Goal: Transaction & Acquisition: Purchase product/service

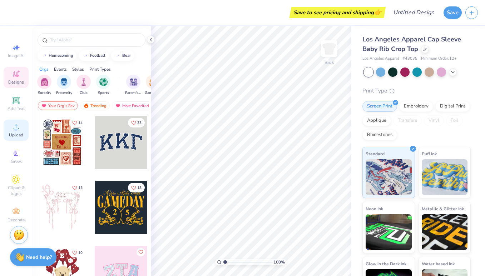
click at [14, 129] on icon at bounding box center [16, 127] width 9 height 9
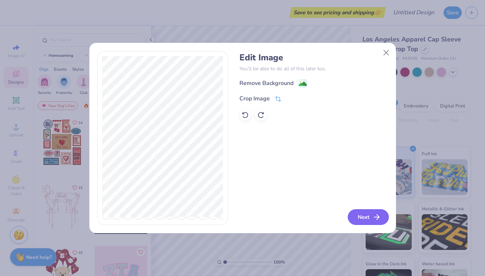
click at [372, 215] on button "Next" at bounding box center [368, 217] width 41 height 16
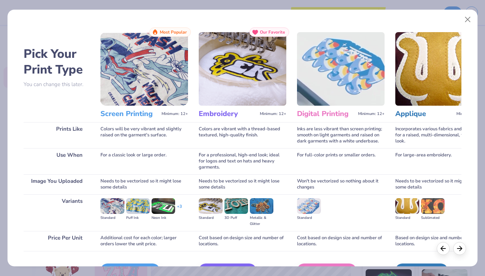
click at [141, 115] on h3 "Screen Printing" at bounding box center [129, 113] width 58 height 9
click at [151, 89] on img at bounding box center [144, 69] width 88 height 74
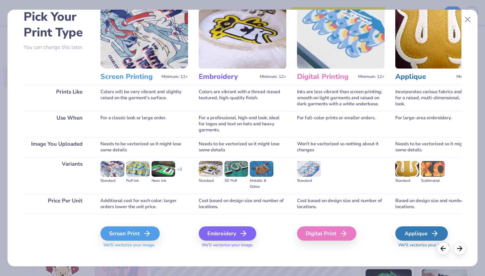
scroll to position [38, 0]
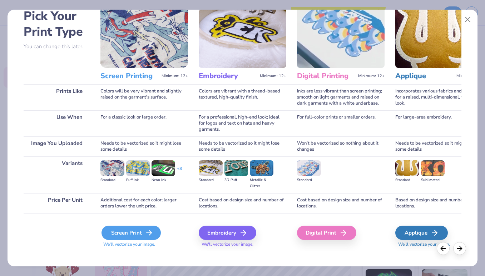
click at [142, 234] on div "Screen Print" at bounding box center [130, 233] width 59 height 14
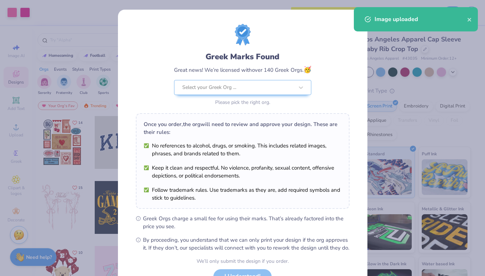
click at [256, 145] on body "Art colors Save to see pricing and shipping 👉 Design Title Save Image AI Design…" at bounding box center [242, 138] width 485 height 276
type input "2.47"
click at [296, 84] on div at bounding box center [300, 87] width 13 height 13
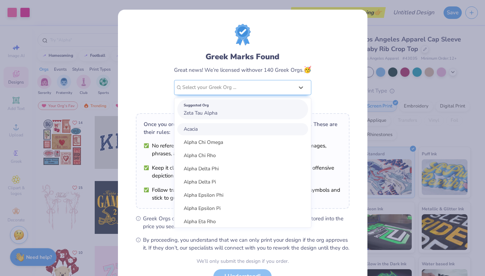
click at [264, 115] on div "Suggested Org Zeta Tau Alpha" at bounding box center [242, 109] width 131 height 20
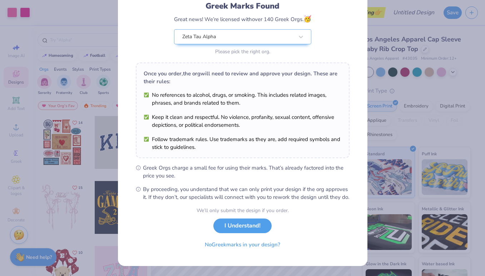
scroll to position [58, 0]
click at [262, 224] on button "I Understand!" at bounding box center [242, 224] width 58 height 15
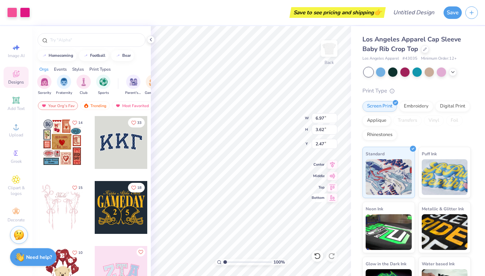
click at [316, 194] on div "100 % Back W 6.97 6.97 " H 3.62 3.62 " Y 2.47 2.47 " Center Middle Top Bottom" at bounding box center [251, 151] width 200 height 250
type input "2.40"
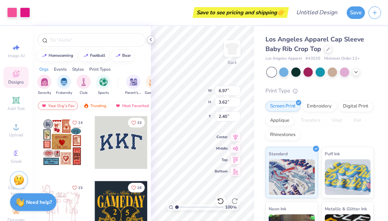
click at [150, 40] on polyline at bounding box center [150, 39] width 1 height 3
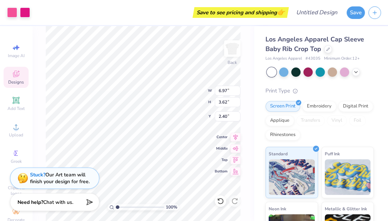
type input "2.00"
click at [237, 89] on input "6.98" at bounding box center [228, 91] width 26 height 10
click at [237, 89] on input "6.99" at bounding box center [228, 91] width 26 height 10
click at [237, 89] on input "7" at bounding box center [228, 91] width 26 height 10
click at [237, 89] on input "7.01" at bounding box center [228, 91] width 26 height 10
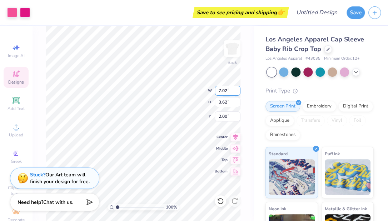
click at [237, 89] on input "7.02" at bounding box center [228, 91] width 26 height 10
click at [237, 92] on input "7.01" at bounding box center [228, 91] width 26 height 10
click at [237, 92] on input "7" at bounding box center [228, 91] width 26 height 10
type input "6.99"
click at [237, 93] on input "6.99" at bounding box center [228, 91] width 26 height 10
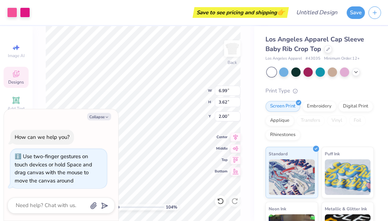
type input "1.04"
click at [117, 206] on body "Art colors Save to see pricing and shipping 👉 Design Title Save Image AI Design…" at bounding box center [194, 110] width 388 height 221
click at [69, 109] on div "Collapse How can we help you? Use two-finger gestures on touch devices or hold …" at bounding box center [61, 165] width 115 height 113
click at [100, 118] on button "Collapse" at bounding box center [99, 117] width 24 height 8
type textarea "x"
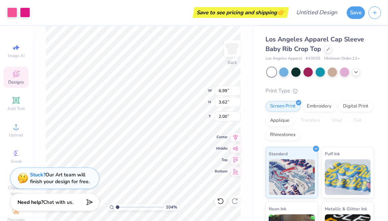
type input "2.23"
type input "2.00"
click at [338, 123] on div "Vinyl" at bounding box center [337, 120] width 20 height 11
click at [320, 109] on div "Embroidery" at bounding box center [319, 105] width 34 height 11
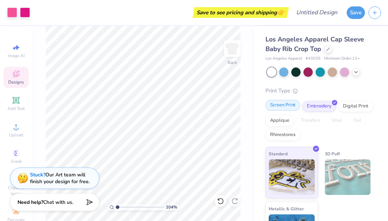
click at [291, 106] on div "Screen Print" at bounding box center [283, 105] width 35 height 11
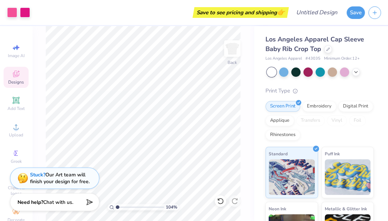
click at [325, 93] on div "Print Type" at bounding box center [320, 91] width 108 height 8
click at [337, 89] on div "Print Type" at bounding box center [320, 91] width 108 height 8
type input "2.04"
click at [348, 73] on div at bounding box center [344, 71] width 9 height 9
click at [299, 71] on div at bounding box center [295, 71] width 9 height 9
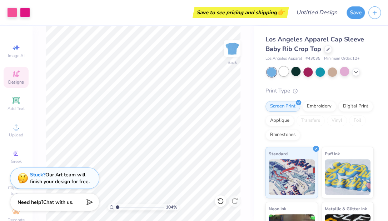
click at [282, 71] on div at bounding box center [283, 71] width 9 height 9
click at [346, 73] on div at bounding box center [344, 71] width 9 height 9
click at [297, 72] on div at bounding box center [295, 71] width 9 height 9
click at [355, 73] on icon at bounding box center [356, 72] width 6 height 6
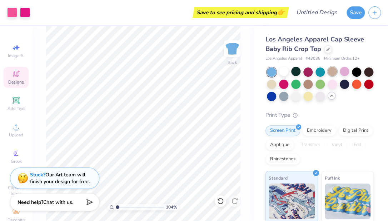
click at [335, 69] on div at bounding box center [332, 71] width 9 height 9
click at [272, 84] on div at bounding box center [271, 83] width 9 height 9
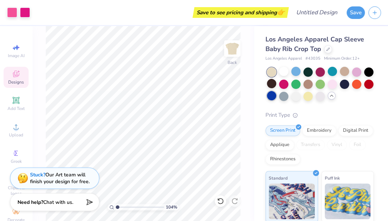
click at [269, 96] on div at bounding box center [271, 95] width 9 height 9
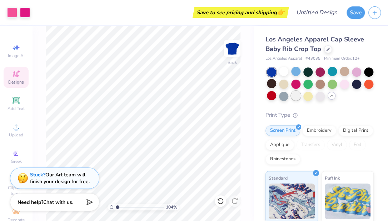
click at [293, 96] on div at bounding box center [295, 95] width 9 height 9
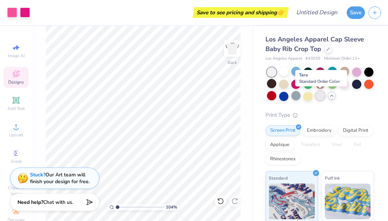
click at [321, 98] on div at bounding box center [320, 95] width 9 height 9
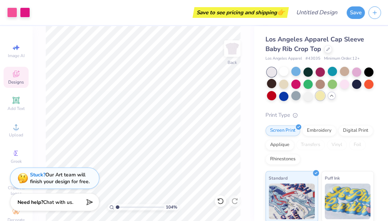
click at [318, 98] on div at bounding box center [320, 95] width 9 height 9
click at [347, 86] on div at bounding box center [344, 83] width 9 height 9
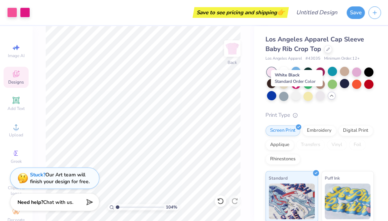
scroll to position [1, 0]
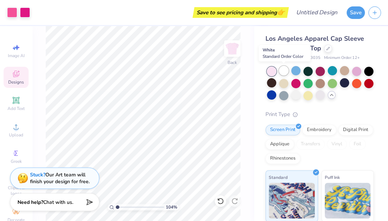
click at [285, 73] on div at bounding box center [283, 70] width 9 height 9
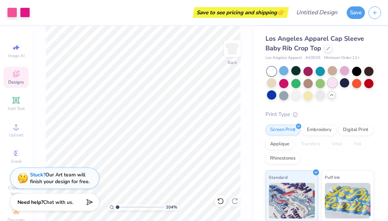
click at [333, 82] on div at bounding box center [332, 82] width 9 height 9
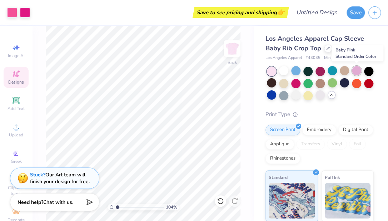
click at [357, 70] on div at bounding box center [356, 70] width 9 height 9
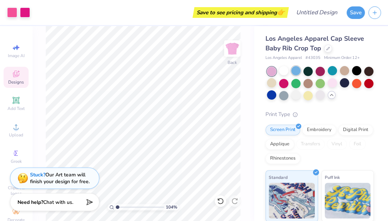
click at [298, 71] on div at bounding box center [295, 70] width 9 height 9
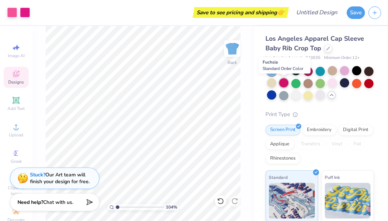
click at [282, 83] on div at bounding box center [283, 82] width 9 height 9
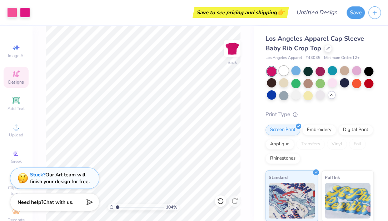
click at [284, 71] on div at bounding box center [283, 70] width 9 height 9
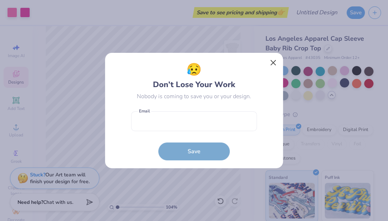
click at [276, 62] on button "Close" at bounding box center [274, 63] width 14 height 14
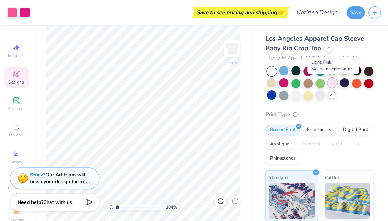
click at [333, 81] on div at bounding box center [332, 82] width 9 height 9
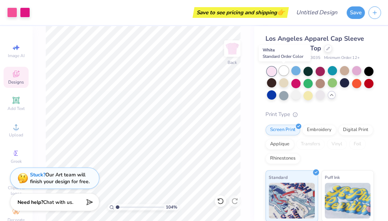
click at [282, 71] on div at bounding box center [283, 70] width 9 height 9
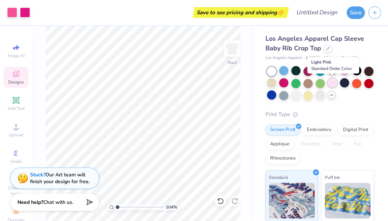
click at [334, 84] on div at bounding box center [332, 82] width 9 height 9
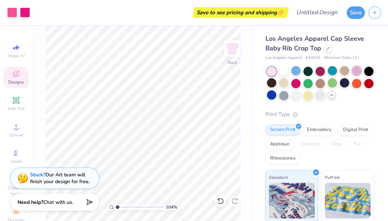
click at [353, 71] on div at bounding box center [356, 70] width 9 height 9
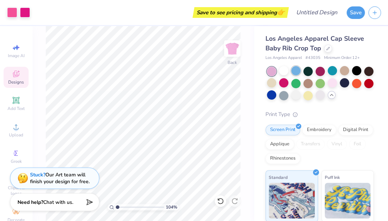
click at [297, 71] on div at bounding box center [295, 70] width 9 height 9
click at [330, 84] on div at bounding box center [332, 82] width 9 height 9
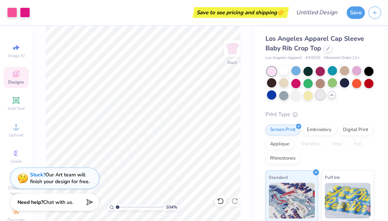
click at [318, 97] on div at bounding box center [320, 94] width 9 height 9
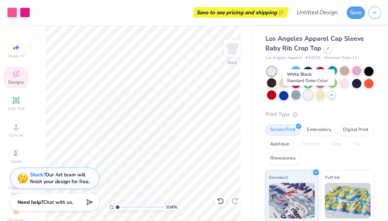
click at [306, 97] on div at bounding box center [307, 94] width 9 height 9
click at [320, 99] on div at bounding box center [320, 94] width 9 height 9
click at [357, 81] on div at bounding box center [356, 82] width 9 height 9
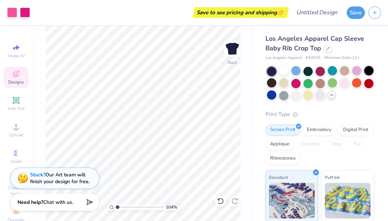
click at [366, 70] on div at bounding box center [368, 70] width 9 height 9
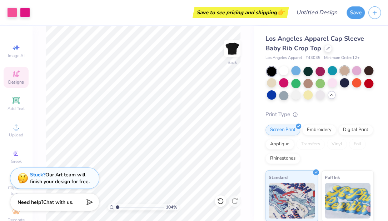
click at [345, 71] on div at bounding box center [344, 70] width 9 height 9
click at [329, 83] on div at bounding box center [332, 82] width 9 height 9
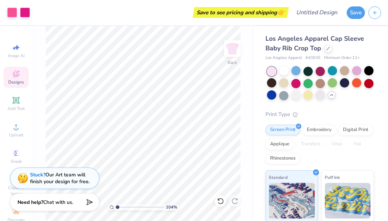
click at [329, 83] on div at bounding box center [332, 82] width 9 height 9
click at [331, 83] on div at bounding box center [332, 82] width 9 height 9
click at [348, 83] on div at bounding box center [344, 82] width 9 height 9
click at [369, 71] on div at bounding box center [368, 70] width 9 height 9
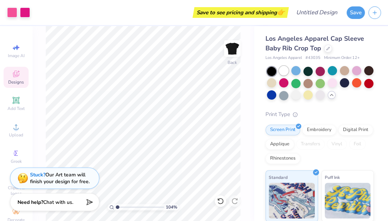
click at [286, 71] on div at bounding box center [283, 70] width 9 height 9
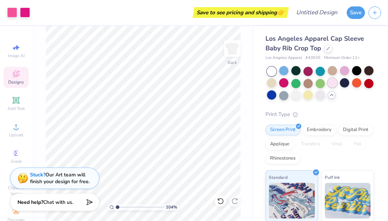
click at [330, 84] on div at bounding box center [332, 82] width 9 height 9
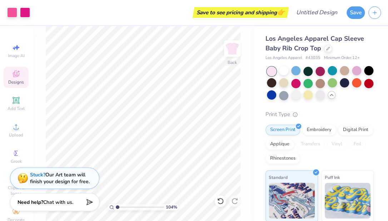
click at [289, 87] on div at bounding box center [320, 84] width 107 height 34
click at [284, 83] on div at bounding box center [283, 82] width 9 height 9
click at [334, 86] on div at bounding box center [332, 82] width 9 height 9
click at [369, 71] on div at bounding box center [368, 70] width 9 height 9
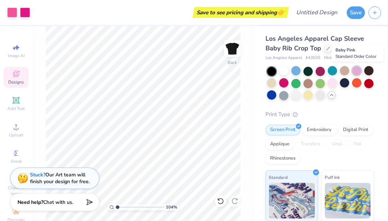
click at [357, 69] on div at bounding box center [356, 70] width 9 height 9
click at [332, 81] on div at bounding box center [332, 82] width 9 height 9
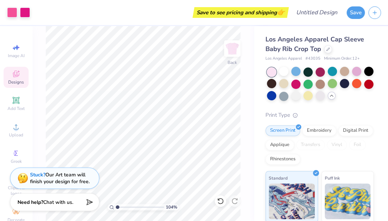
scroll to position [0, 0]
click at [351, 114] on div "Print Type" at bounding box center [320, 115] width 108 height 8
type input "1.77"
click at [366, 104] on div "Los Angeles Apparel Cap Sleeve Baby Rib Crop Top Los Angeles Apparel # 43035 Mi…" at bounding box center [320, 184] width 108 height 298
type input "1.65"
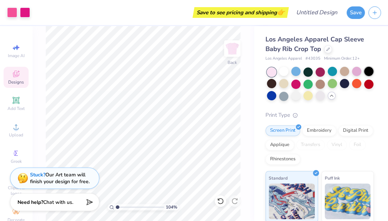
click at [369, 71] on div at bounding box center [368, 71] width 9 height 9
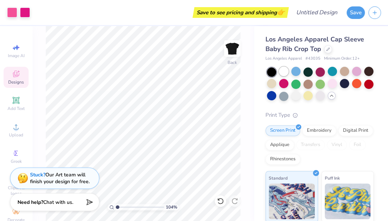
click at [279, 71] on div at bounding box center [283, 71] width 9 height 9
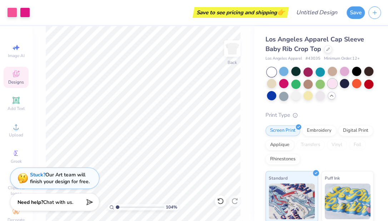
click at [331, 85] on div at bounding box center [332, 83] width 9 height 9
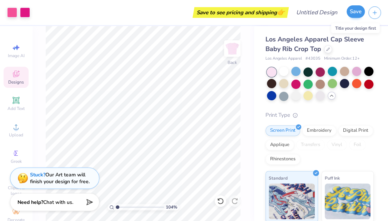
click at [358, 9] on button "Save" at bounding box center [356, 11] width 18 height 13
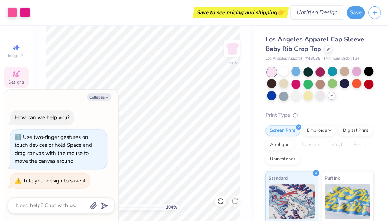
type textarea "x"
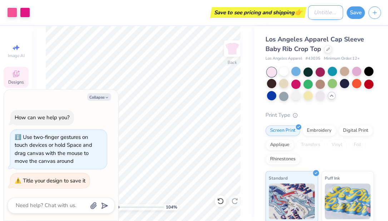
click at [328, 13] on input "Design Title" at bounding box center [325, 12] width 35 height 14
type input "V"
type textarea "x"
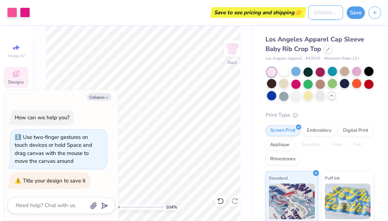
type input "Z"
type textarea "x"
type input "Ze"
type textarea "x"
type input "Zet"
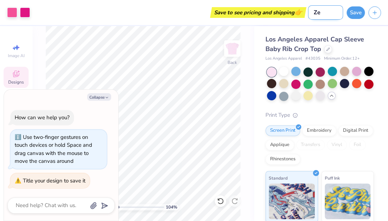
type textarea "x"
type input "Zeta"
type textarea "x"
type input "Zeta"
type textarea "x"
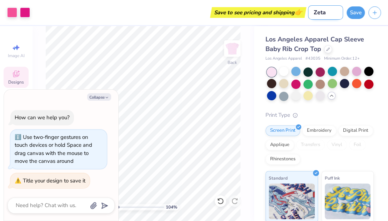
type input "Zeta"
type textarea "x"
type input "Zet"
type textarea "x"
type input "Ze"
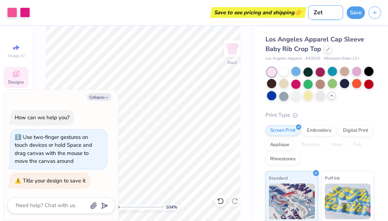
type textarea "x"
type input "Z"
type textarea "x"
type input "B"
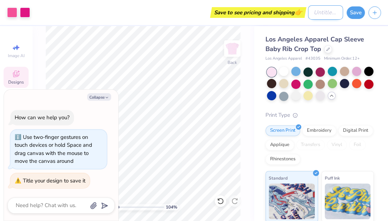
type textarea "x"
type input "Bi"
type textarea "x"
type input "Big"
type textarea "x"
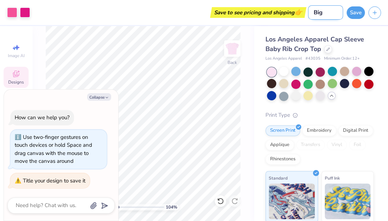
type input "Big"
type textarea "x"
type input "[PERSON_NAME]"
type textarea "x"
type input "Big li"
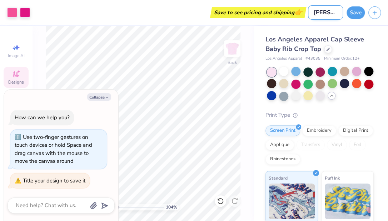
type textarea "x"
type input "Big lit"
type textarea "x"
type input "Big litt"
type textarea "x"
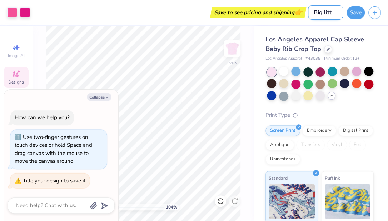
type input "Big littl"
type textarea "x"
type input "Big little"
type textarea "x"
type input "Big little"
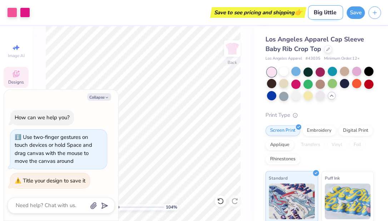
type textarea "x"
type input "Big little S"
type textarea "x"
type input "Big little Sh"
type textarea "x"
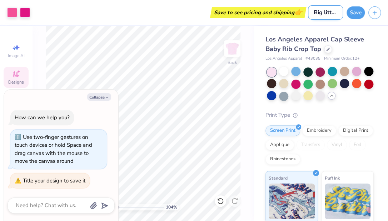
type input "Big little Shi"
type textarea "x"
type input "Big little Shir"
type textarea "x"
type input "Big little Shiry"
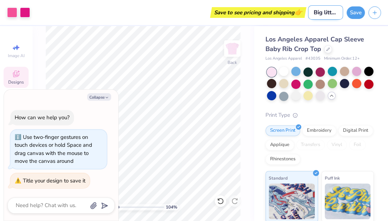
type textarea "x"
type input "Big little Shir"
type textarea "x"
type input "Big little Shirt"
type textarea "x"
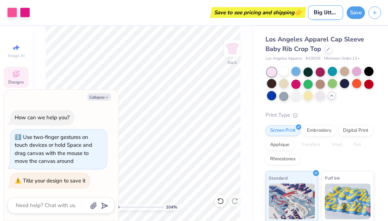
type input "Big little Shirt"
click at [356, 47] on div "Los Angeles Apparel Cap Sleeve Baby Rib Crop Top" at bounding box center [320, 44] width 108 height 19
click at [102, 96] on button "Collapse" at bounding box center [99, 97] width 24 height 8
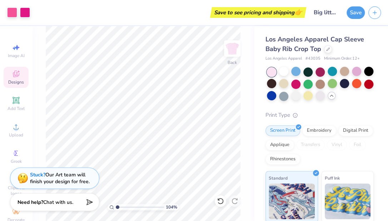
type textarea "x"
click at [353, 14] on button "Save" at bounding box center [356, 11] width 18 height 13
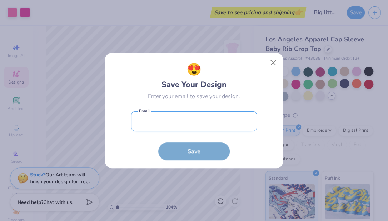
click at [204, 122] on input "email" at bounding box center [194, 121] width 126 height 20
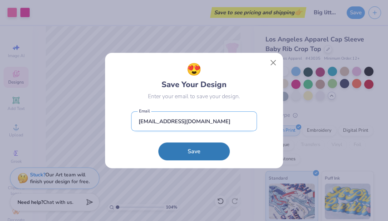
type input "[EMAIL_ADDRESS][DOMAIN_NAME]"
click at [194, 151] on button "Save" at bounding box center [193, 152] width 71 height 18
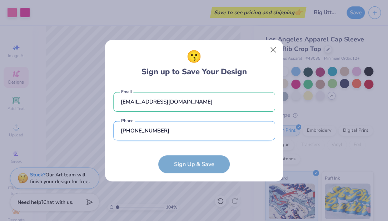
type input "[PHONE_NUMBER]"
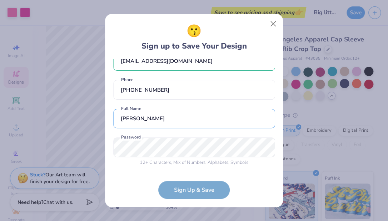
type input "[PERSON_NAME]"
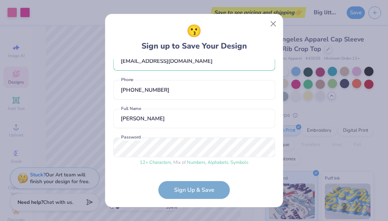
scroll to position [42, 0]
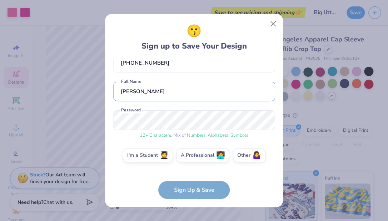
click at [194, 98] on input "[PERSON_NAME]" at bounding box center [194, 92] width 162 height 20
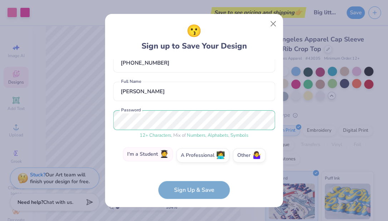
click at [162, 154] on label "I'm a Student 🧑‍🎓" at bounding box center [148, 154] width 50 height 14
click at [192, 197] on input "I'm a Student 🧑‍🎓" at bounding box center [194, 199] width 5 height 5
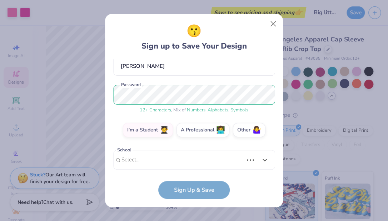
click at [197, 166] on div "[EMAIL_ADDRESS][DOMAIN_NAME] Email [PHONE_NUMBER] Phone [PERSON_NAME] Full Name…" at bounding box center [194, 114] width 162 height 111
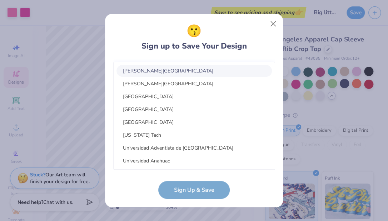
scroll to position [95, 0]
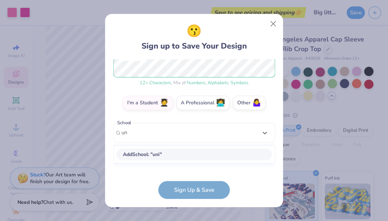
type input "u"
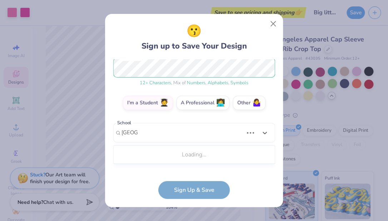
scroll to position [89, 0]
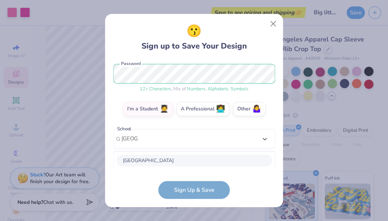
click at [209, 157] on div "[GEOGRAPHIC_DATA]" at bounding box center [193, 161] width 155 height 12
type input "[GEOGRAPHIC_DATA]"
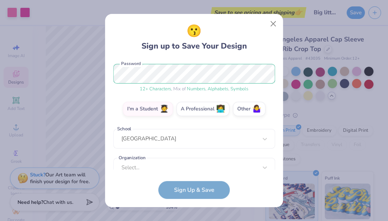
scroll to position [100, 0]
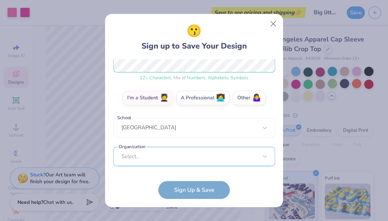
click at [209, 155] on div "Select..." at bounding box center [194, 157] width 162 height 20
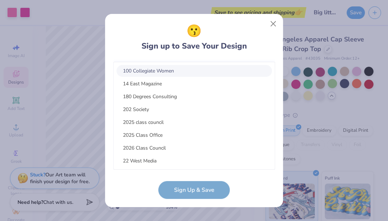
click at [216, 57] on div "😗 Sign up to Save Your Design [EMAIL_ADDRESS][DOMAIN_NAME] Email [PHONE_NUMBER]…" at bounding box center [194, 110] width 162 height 177
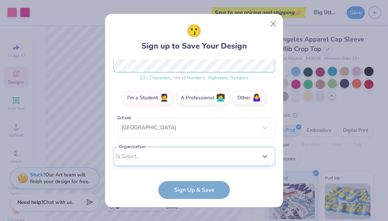
click at [203, 153] on div "option focused, 1 of 15. 15 results available. Use Up and Down to choose option…" at bounding box center [194, 212] width 162 height 130
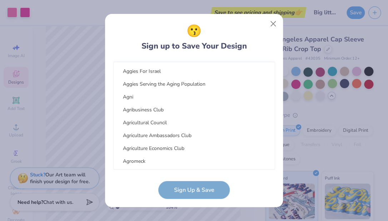
scroll to position [2392, 0]
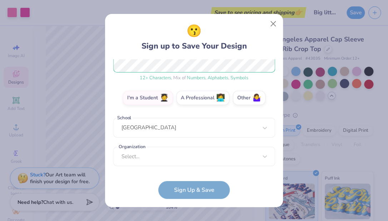
click at [137, 188] on form "[EMAIL_ADDRESS][DOMAIN_NAME] Email [PHONE_NUMBER] Phone [PERSON_NAME] Full Name…" at bounding box center [194, 129] width 162 height 140
click at [157, 157] on div "Select..." at bounding box center [194, 157] width 162 height 20
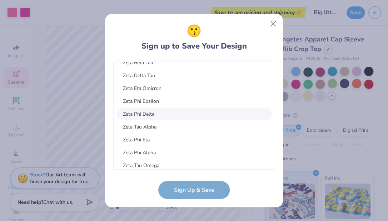
scroll to position [50, 0]
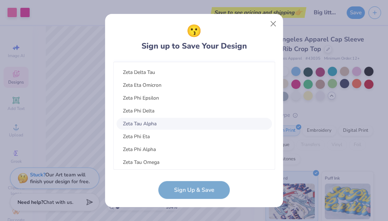
click at [150, 126] on div "Zeta Tau Alpha" at bounding box center [193, 124] width 155 height 12
type input "zeta"
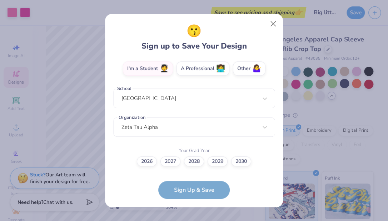
scroll to position [129, 0]
click at [192, 160] on label "2028" at bounding box center [194, 161] width 20 height 10
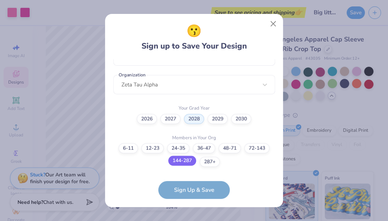
click at [185, 160] on label "144-287" at bounding box center [182, 161] width 28 height 10
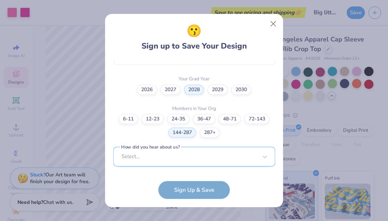
click at [187, 161] on div "Select..." at bounding box center [194, 157] width 162 height 20
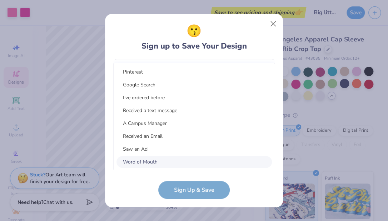
scroll to position [0, 0]
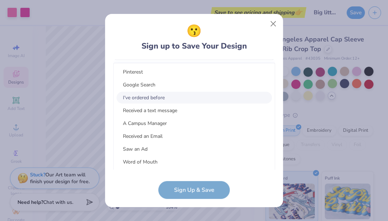
click at [177, 96] on div "I've ordered before" at bounding box center [193, 98] width 155 height 12
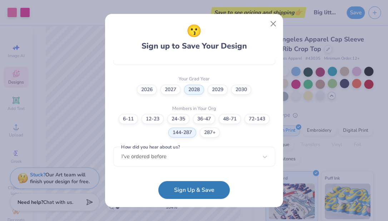
scroll to position [200, 0]
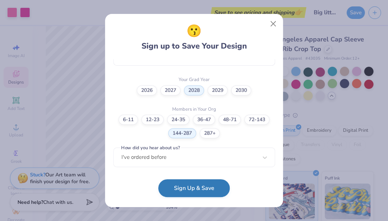
click at [210, 188] on button "Sign Up & Save" at bounding box center [193, 188] width 71 height 18
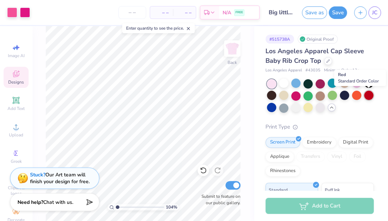
click at [371, 95] on div at bounding box center [368, 95] width 9 height 9
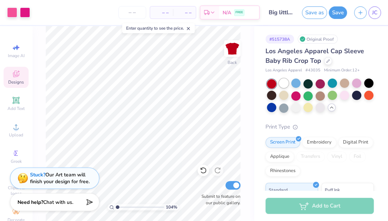
click at [281, 81] on div at bounding box center [283, 83] width 9 height 9
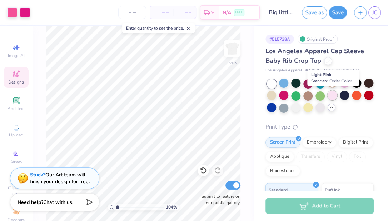
click at [332, 97] on div at bounding box center [332, 95] width 9 height 9
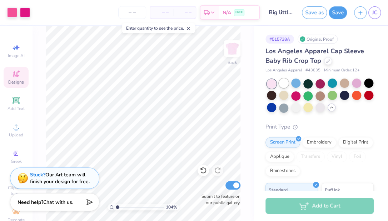
click at [283, 84] on div at bounding box center [283, 83] width 9 height 9
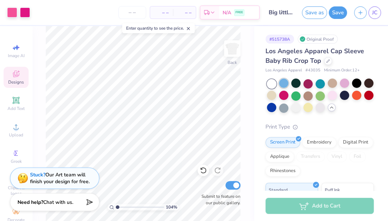
click at [285, 82] on div at bounding box center [283, 83] width 9 height 9
click at [336, 94] on div at bounding box center [332, 95] width 9 height 9
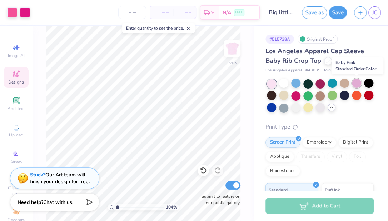
click at [355, 82] on div at bounding box center [356, 83] width 9 height 9
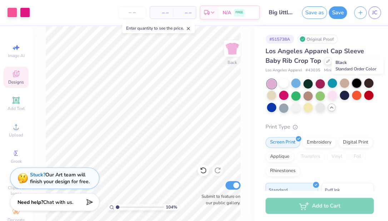
click at [359, 83] on div at bounding box center [356, 83] width 9 height 9
click at [331, 95] on div at bounding box center [332, 95] width 9 height 9
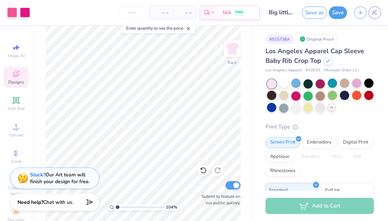
click at [169, 15] on span "– –" at bounding box center [161, 13] width 14 height 8
click at [130, 13] on input "number" at bounding box center [132, 12] width 28 height 13
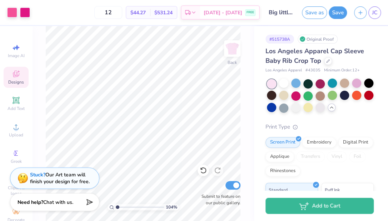
click at [134, 10] on div "12 $44.27 Per Item $531.24 Total Est. Delivery [DATE] - [DATE] FREE" at bounding box center [147, 12] width 226 height 25
click at [122, 10] on input "12" at bounding box center [108, 12] width 28 height 13
type input "1"
type input "12"
click at [197, 11] on icon at bounding box center [194, 14] width 6 height 6
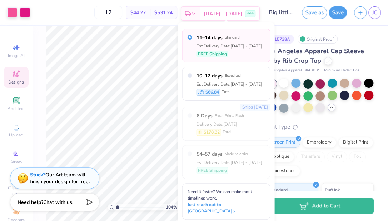
click at [197, 11] on icon at bounding box center [194, 14] width 6 height 6
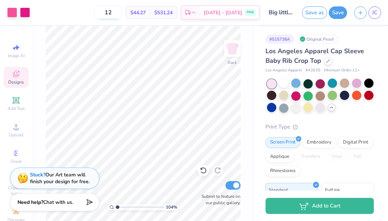
click at [120, 13] on input "12" at bounding box center [108, 12] width 28 height 13
click at [100, 13] on div "12 $44.27 Per Item $531.24 Total Est. Delivery [DATE] - [DATE] FREE" at bounding box center [147, 12] width 226 height 25
click at [339, 13] on button "Save" at bounding box center [338, 11] width 18 height 13
